Goal: Task Accomplishment & Management: Use online tool/utility

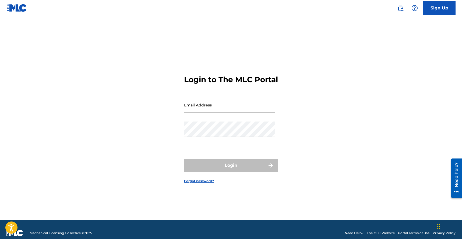
click at [235, 111] on input "Email Address" at bounding box center [229, 104] width 91 height 15
type input "[PERSON_NAME][EMAIL_ADDRESS][DOMAIN_NAME]"
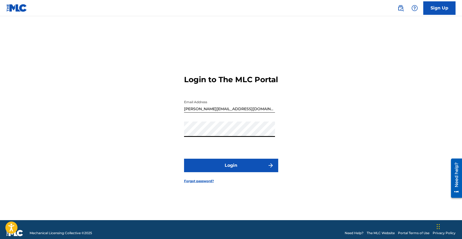
click at [232, 169] on button "Login" at bounding box center [231, 164] width 94 height 13
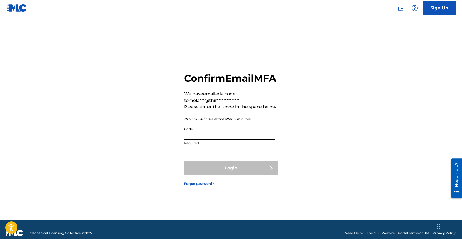
click at [193, 138] on input "Code" at bounding box center [229, 131] width 91 height 15
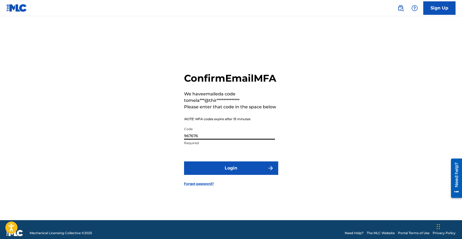
type input "967676"
click at [225, 175] on button "Login" at bounding box center [231, 167] width 94 height 13
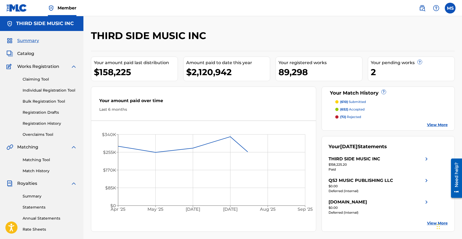
click at [31, 160] on link "Matching Tool" at bounding box center [50, 160] width 54 height 6
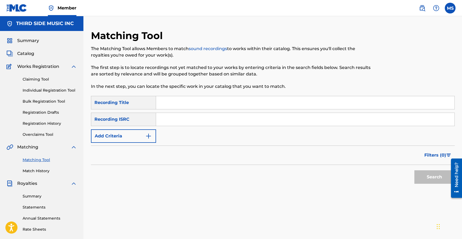
click at [184, 94] on div "Matching Tool The Matching Tool allows Members to match sound recordings to wor…" at bounding box center [231, 63] width 280 height 66
click at [178, 102] on input "Search Form" at bounding box center [305, 102] width 298 height 13
type input "what do you want from me"
click at [414, 170] on button "Search" at bounding box center [434, 176] width 40 height 13
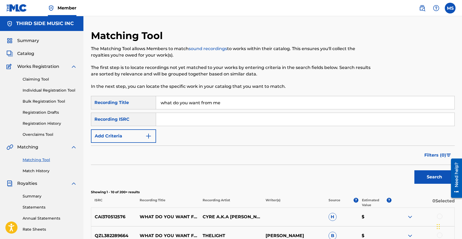
click at [140, 132] on button "Add Criteria" at bounding box center [123, 135] width 65 height 13
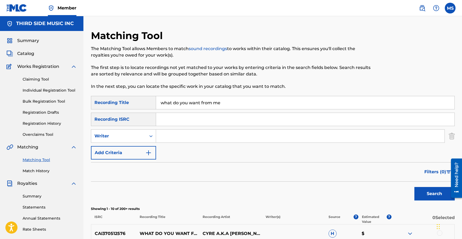
click at [166, 133] on input "Search Form" at bounding box center [300, 135] width 288 height 13
click at [136, 135] on div "Writer" at bounding box center [118, 136] width 48 height 6
click at [131, 150] on div "Recording Artist" at bounding box center [123, 149] width 65 height 13
click at [171, 135] on input "Search Form" at bounding box center [300, 135] width 288 height 13
paste input "[PERSON_NAME]"
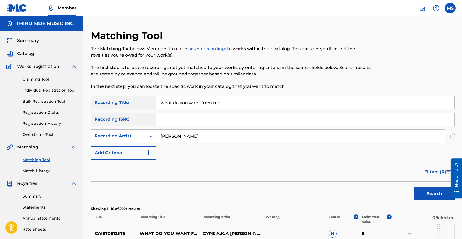
type input "[PERSON_NAME]"
click at [414, 187] on button "Search" at bounding box center [434, 193] width 40 height 13
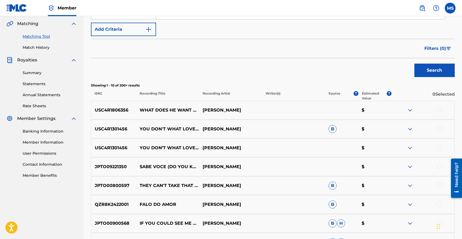
scroll to position [124, 0]
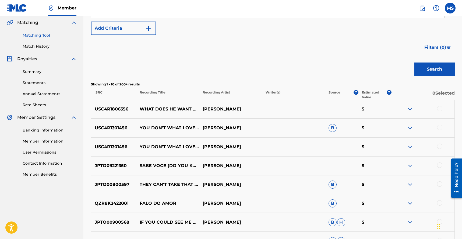
click at [408, 107] on img at bounding box center [410, 109] width 6 height 6
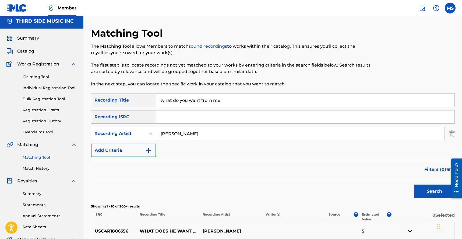
scroll to position [0, 0]
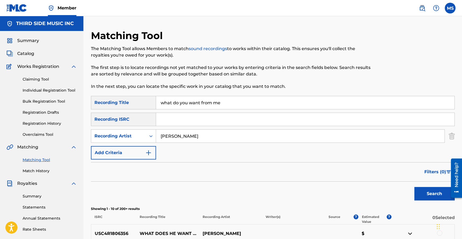
drag, startPoint x: 199, startPoint y: 137, endPoint x: 144, endPoint y: 129, distance: 56.0
click at [144, 129] on div "SearchWithCriteria719a16fa-8edb-4569-8bec-d6f7112af7d3 Recording Title what do …" at bounding box center [273, 127] width 364 height 63
drag, startPoint x: 186, startPoint y: 95, endPoint x: 168, endPoint y: 93, distance: 18.4
type input "impossible dream from man of [PERSON_NAME]"
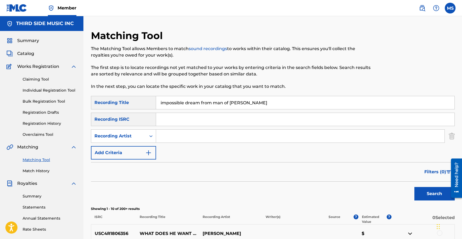
click at [414, 187] on button "Search" at bounding box center [434, 193] width 40 height 13
click at [42, 169] on link "Match History" at bounding box center [50, 171] width 54 height 6
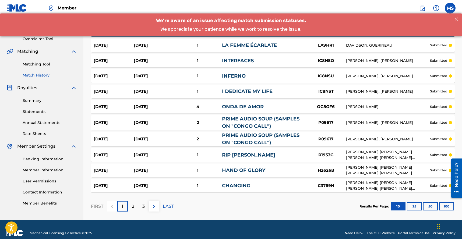
scroll to position [99, 0]
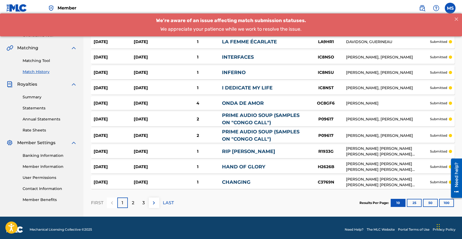
click at [446, 201] on button "100" at bounding box center [446, 202] width 15 height 8
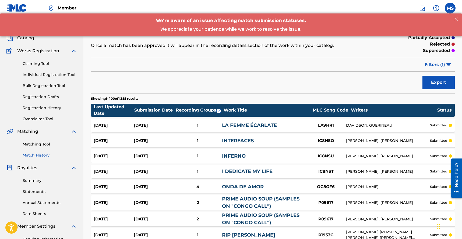
scroll to position [0, 0]
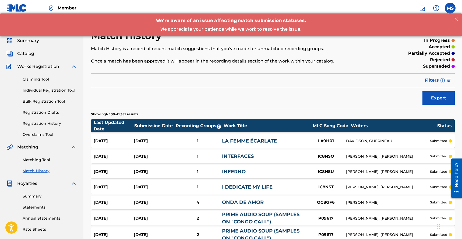
click at [448, 81] on img "submit" at bounding box center [448, 80] width 5 height 3
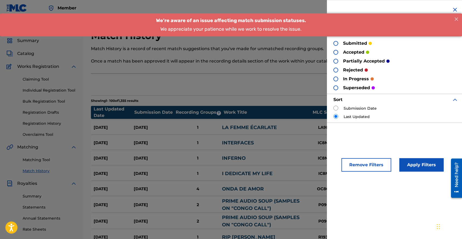
click at [336, 69] on div at bounding box center [335, 69] width 5 height 5
click at [419, 166] on button "Apply Filters" at bounding box center [421, 164] width 44 height 13
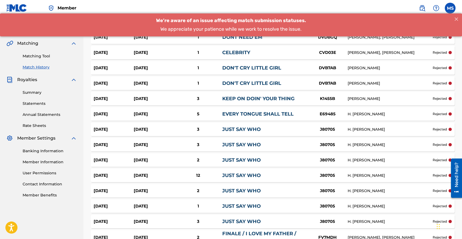
scroll to position [105, 0]
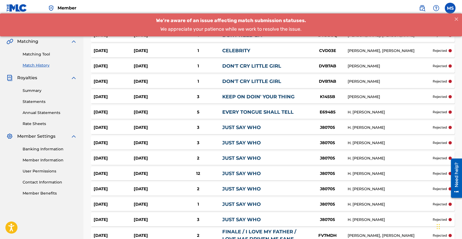
click at [156, 129] on div "[DATE]" at bounding box center [154, 127] width 40 height 6
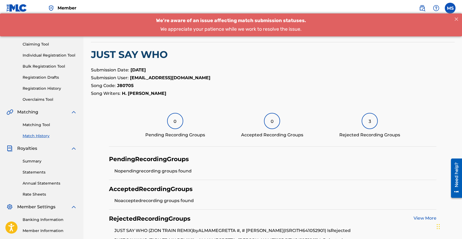
scroll to position [107, 0]
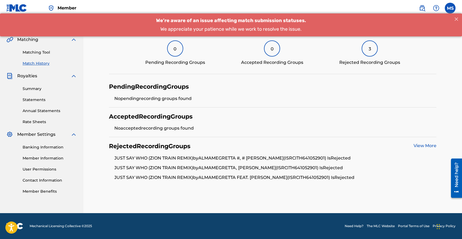
click at [429, 145] on link "View More" at bounding box center [424, 145] width 23 height 5
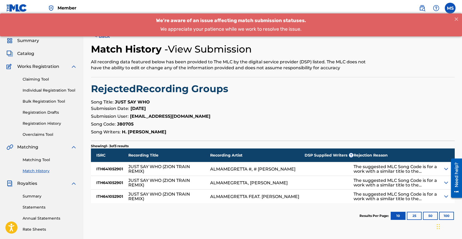
click at [443, 167] on img at bounding box center [446, 168] width 6 height 6
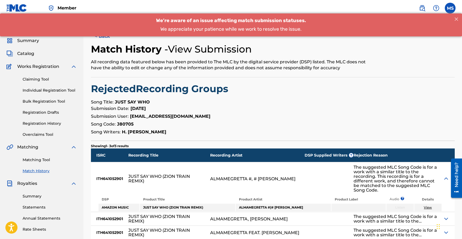
click at [104, 37] on button "< Back" at bounding box center [107, 36] width 32 height 13
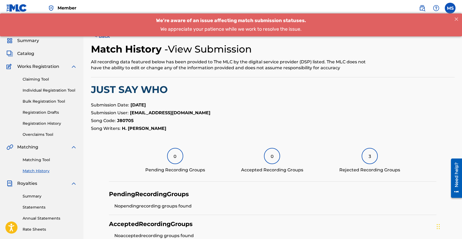
click at [102, 37] on button "< Back" at bounding box center [107, 36] width 32 height 13
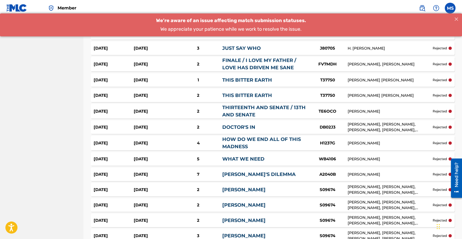
scroll to position [277, 0]
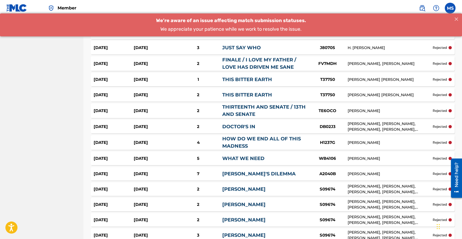
click at [258, 96] on link "THIS BITTER EARTH" at bounding box center [247, 95] width 50 height 6
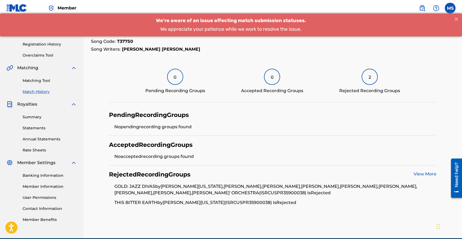
scroll to position [104, 0]
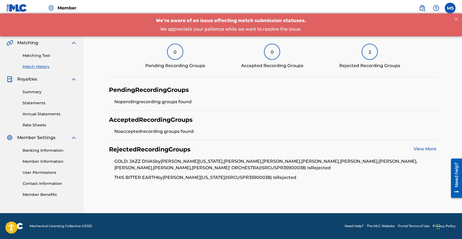
click at [422, 148] on link "View More" at bounding box center [424, 148] width 23 height 5
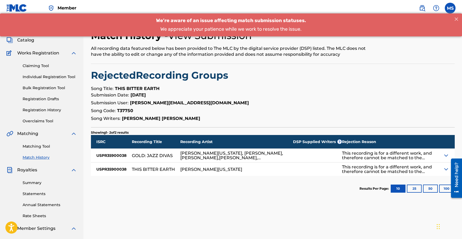
scroll to position [10, 0]
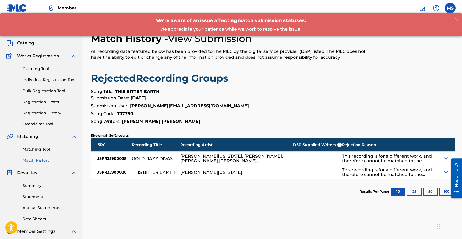
click at [446, 170] on img at bounding box center [446, 172] width 6 height 6
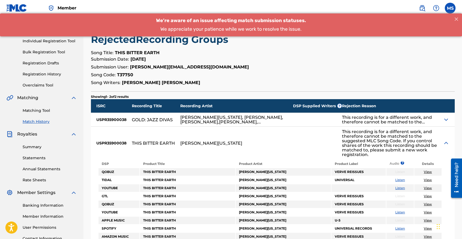
scroll to position [44, 0]
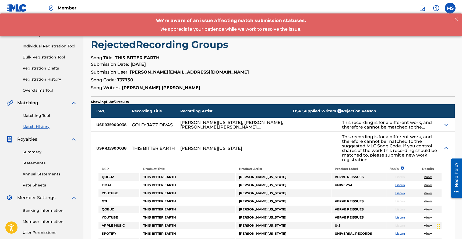
click at [290, 127] on div "[PERSON_NAME][US_STATE], [PERSON_NAME],[PERSON_NAME],[PERSON_NAME],[PERSON_NAME…" at bounding box center [236, 124] width 113 height 13
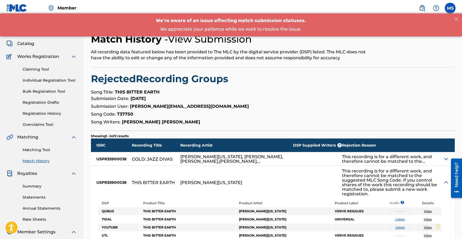
scroll to position [0, 0]
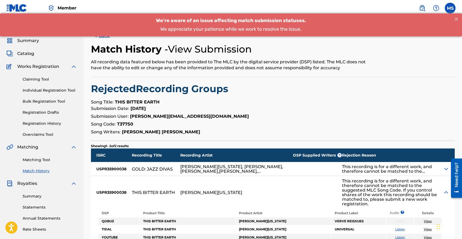
click at [106, 38] on button "< Back" at bounding box center [107, 36] width 32 height 13
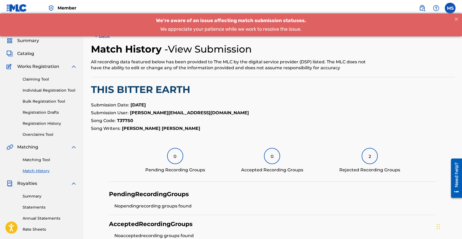
click at [105, 37] on button "< Back" at bounding box center [107, 36] width 32 height 13
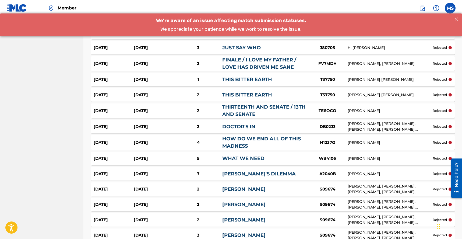
click at [169, 79] on div "[DATE]" at bounding box center [154, 79] width 40 height 6
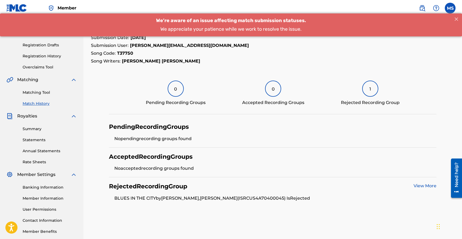
scroll to position [95, 0]
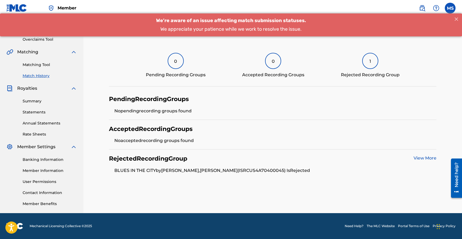
click at [421, 158] on link "View More" at bounding box center [424, 157] width 23 height 5
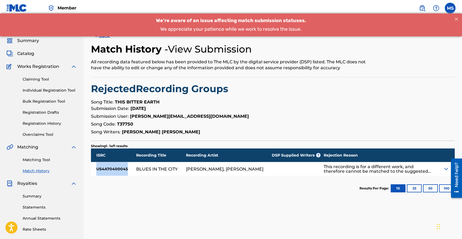
drag, startPoint x: 129, startPoint y: 169, endPoint x: 95, endPoint y: 168, distance: 33.9
click at [94, 168] on div "US4A70400045" at bounding box center [113, 168] width 45 height 13
copy div "US4A70400045"
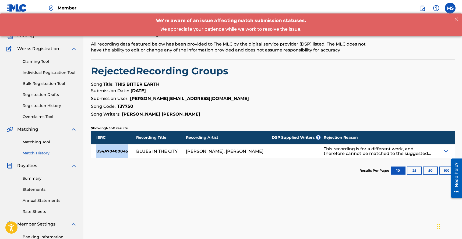
scroll to position [18, 0]
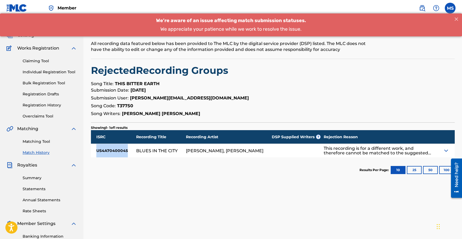
click at [447, 150] on img at bounding box center [446, 150] width 6 height 6
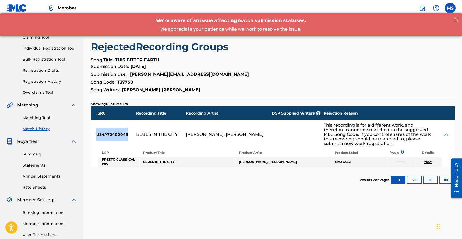
scroll to position [0, 0]
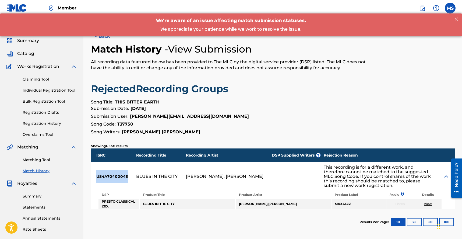
click at [102, 38] on button "< Back" at bounding box center [107, 36] width 32 height 13
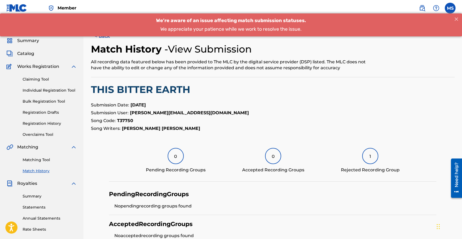
click at [102, 38] on button "< Back" at bounding box center [107, 36] width 32 height 13
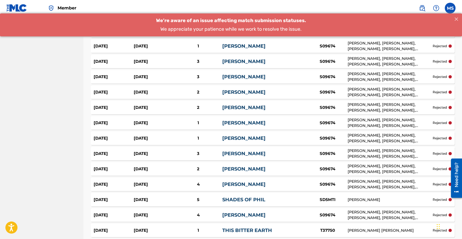
scroll to position [543, 0]
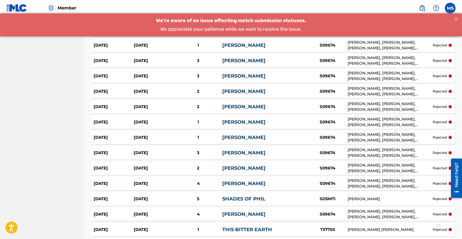
click at [246, 123] on div "[PERSON_NAME]" at bounding box center [264, 121] width 85 height 7
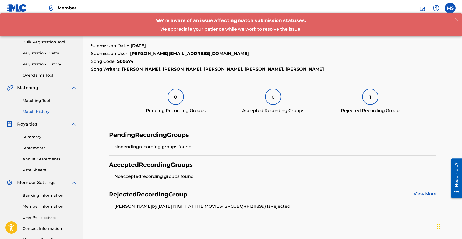
scroll to position [95, 0]
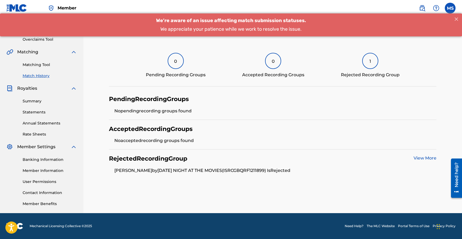
click at [423, 156] on link "View More" at bounding box center [424, 157] width 23 height 5
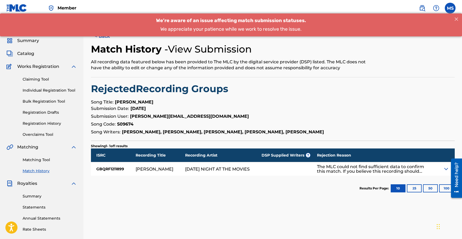
click at [446, 167] on img at bounding box center [446, 168] width 6 height 6
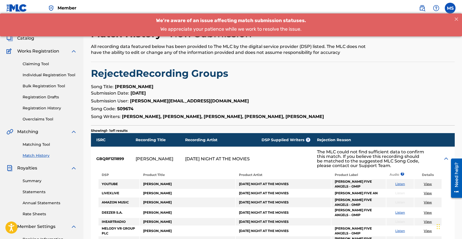
scroll to position [17, 0]
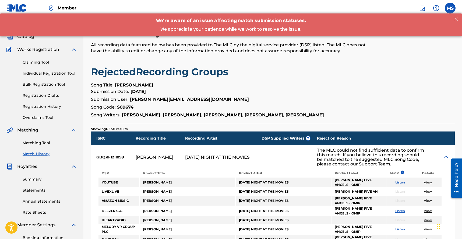
click at [399, 183] on link "Listen" at bounding box center [400, 182] width 10 height 4
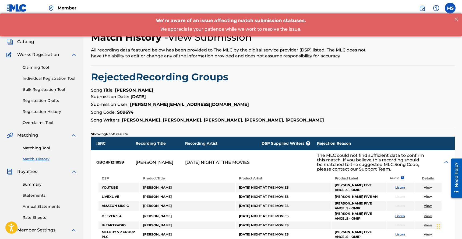
scroll to position [10, 0]
